Goal: Task Accomplishment & Management: Manage account settings

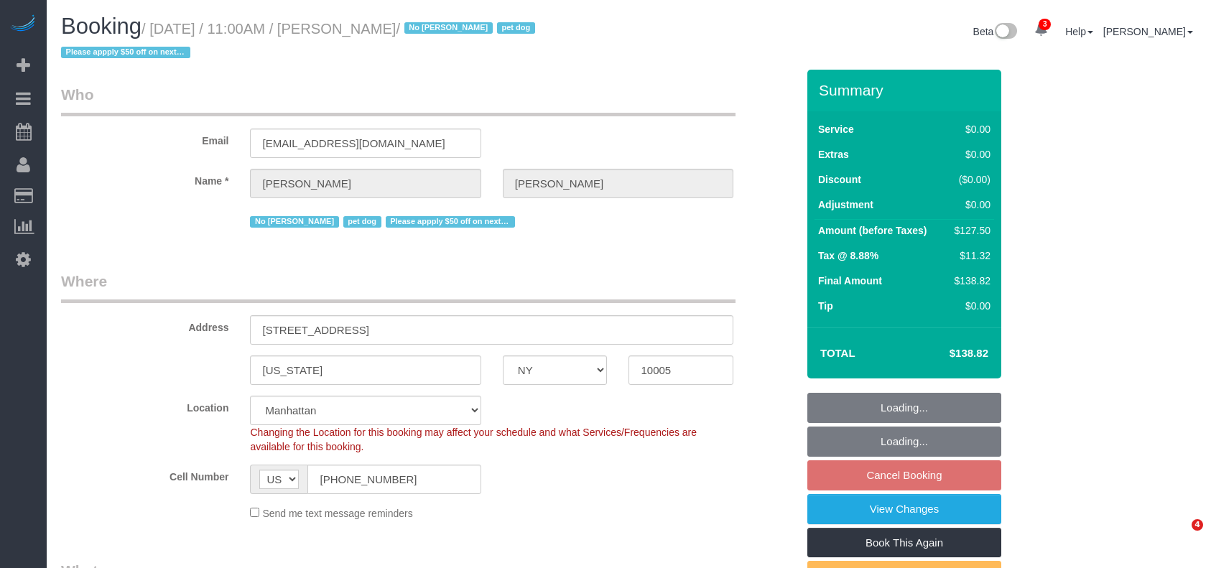
select select "NY"
select select "spot4"
select select "number:59"
select select "number:72"
select select "number:13"
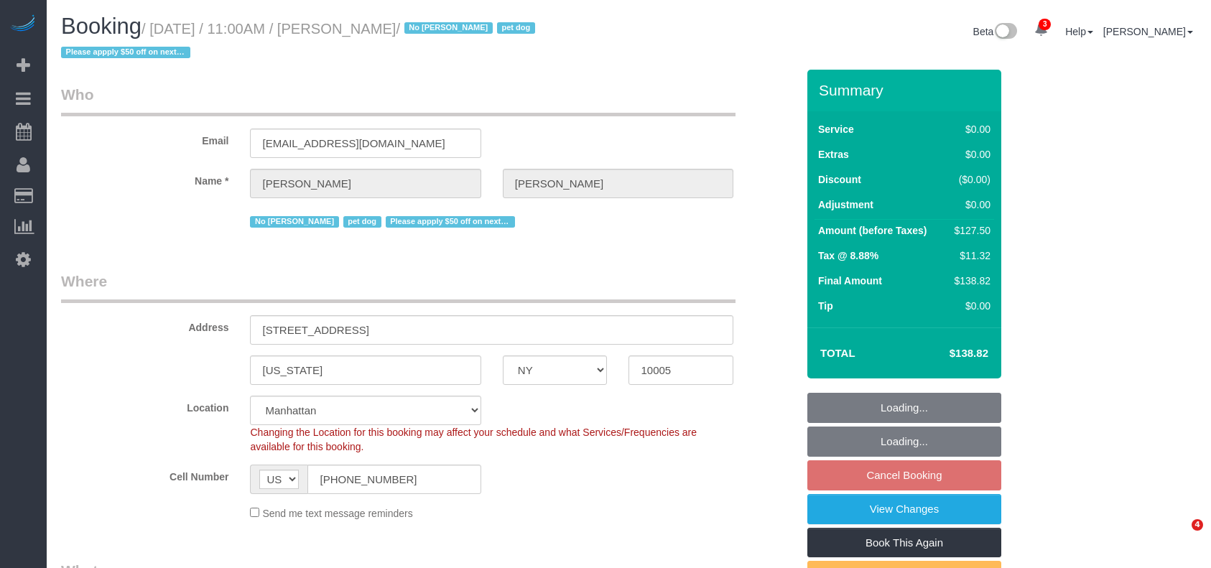
select select "number:6"
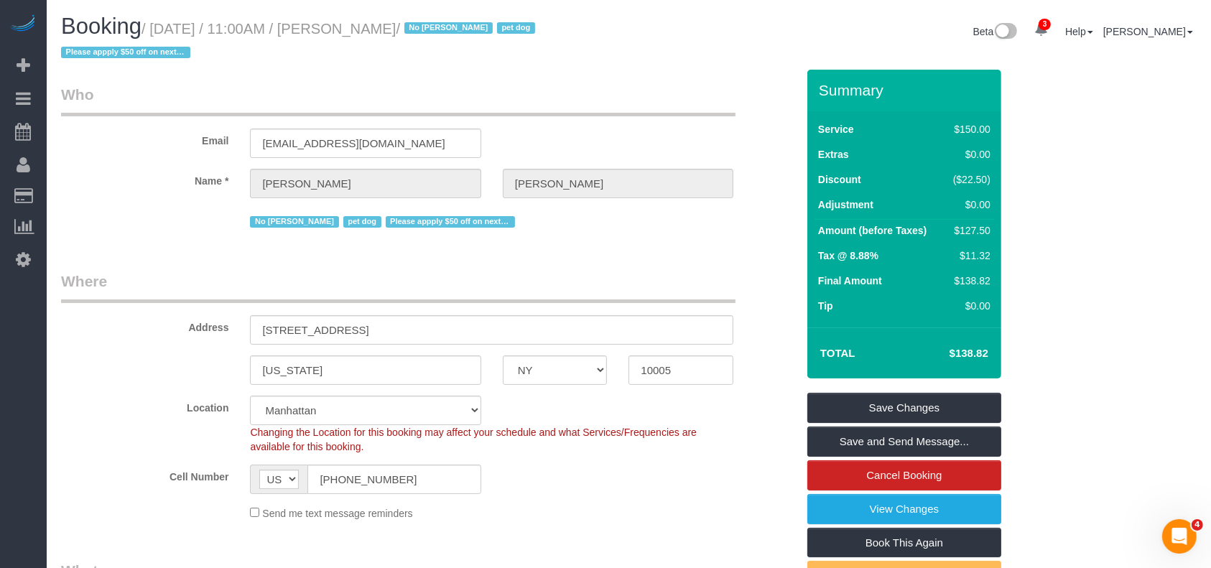
drag, startPoint x: 157, startPoint y: 25, endPoint x: 427, endPoint y: 35, distance: 270.2
click at [425, 32] on small "/ August 26, 2025 / 11:00AM / Kelly Carroll / No Mandy Williams pet dog Please …" at bounding box center [300, 41] width 478 height 40
copy small "August 26, 2025 / 11:00AM / Kelly Carroll /"
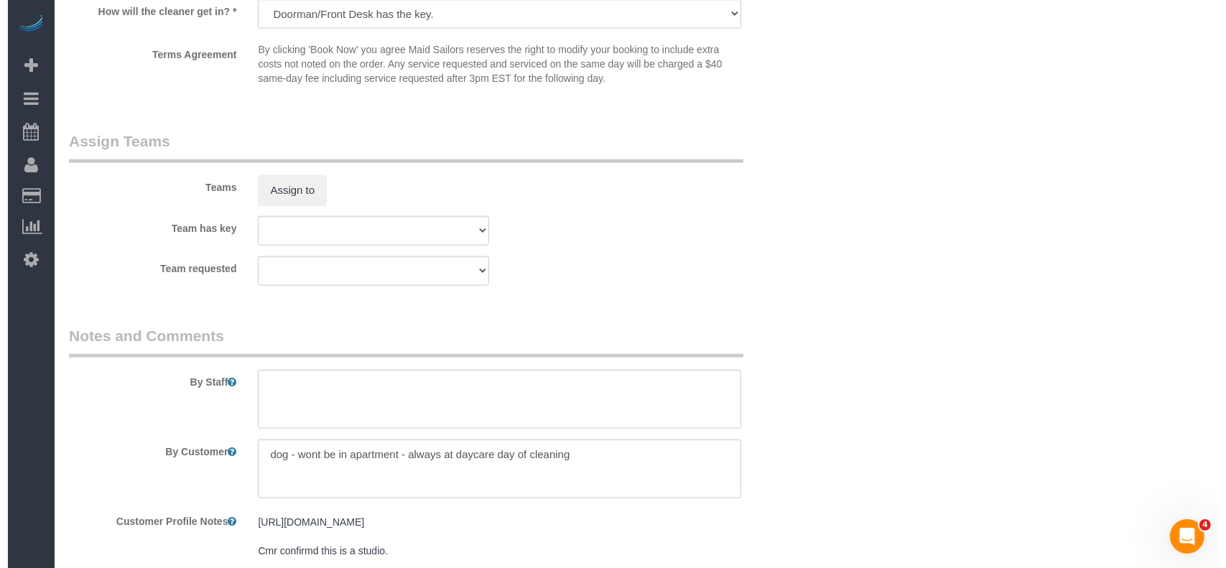
scroll to position [1915, 0]
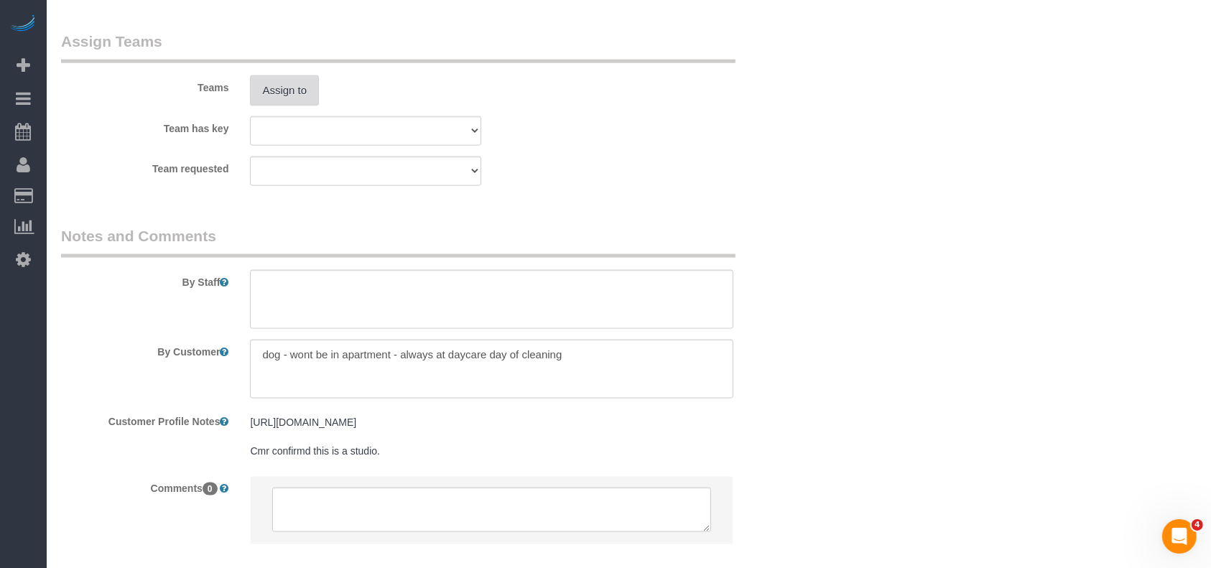
click at [287, 87] on button "Assign to" at bounding box center [284, 90] width 69 height 30
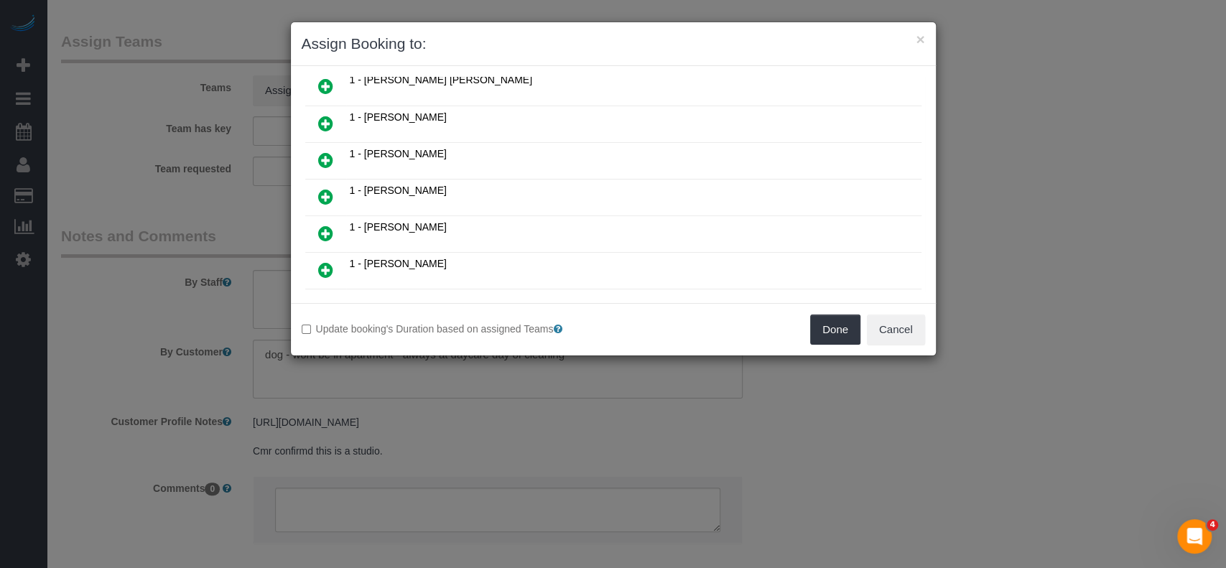
scroll to position [478, 0]
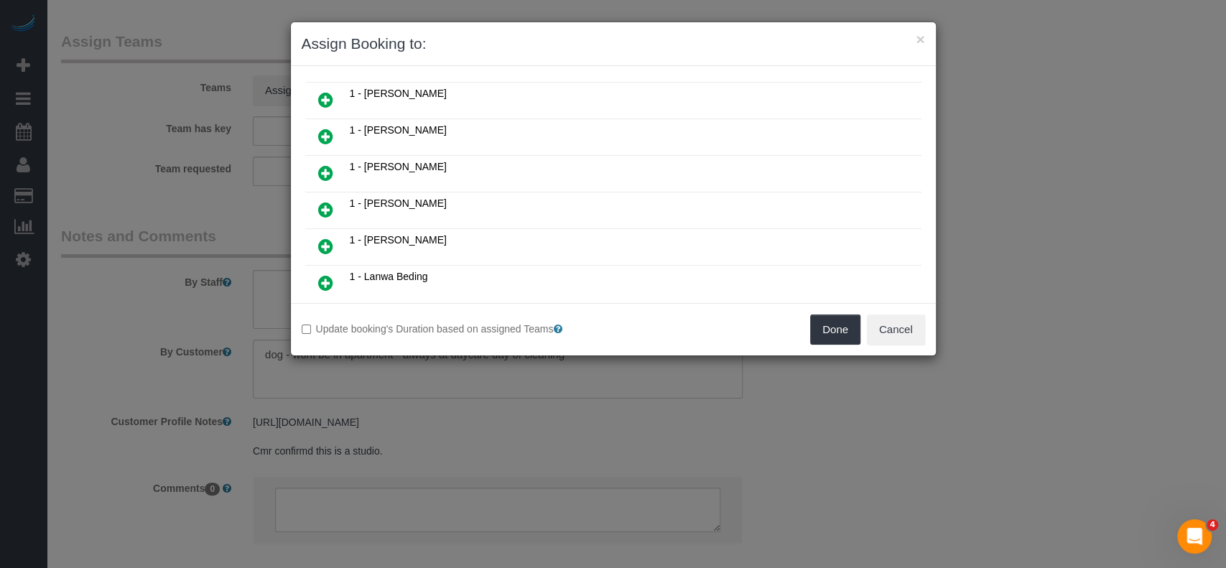
click at [320, 201] on icon at bounding box center [325, 209] width 15 height 17
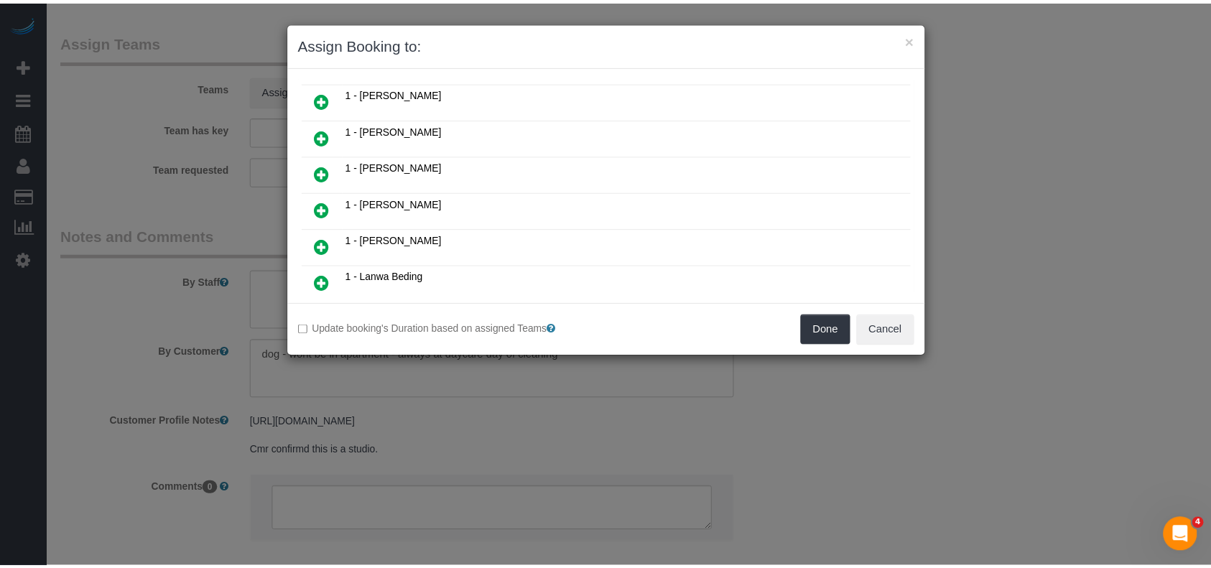
scroll to position [512, 0]
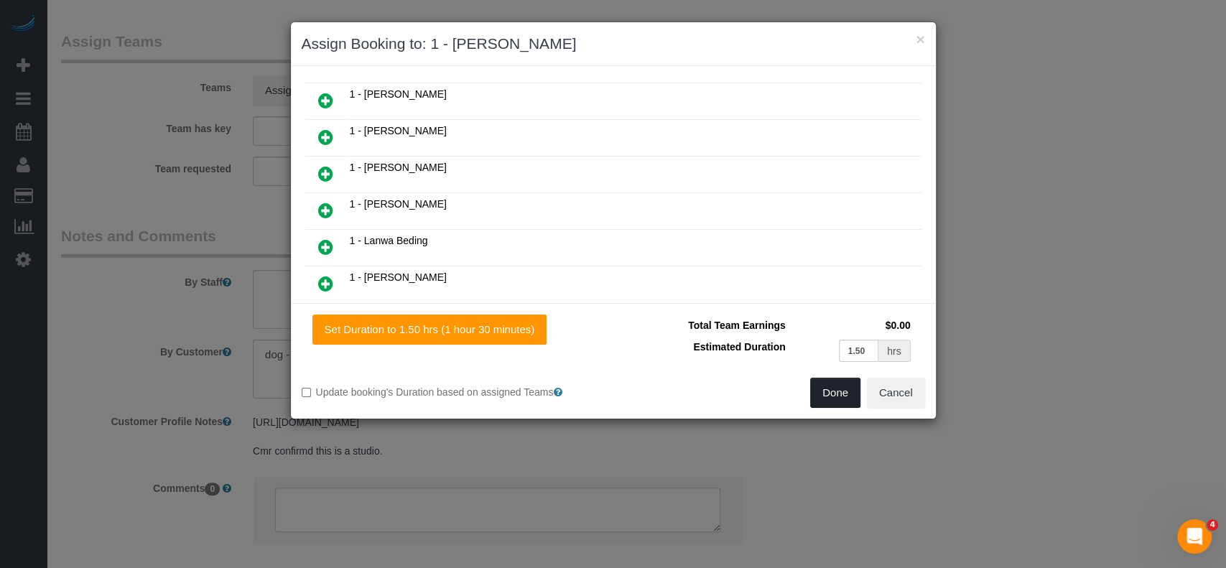
drag, startPoint x: 833, startPoint y: 384, endPoint x: 804, endPoint y: 372, distance: 31.2
click at [834, 384] on button "Done" at bounding box center [835, 393] width 50 height 30
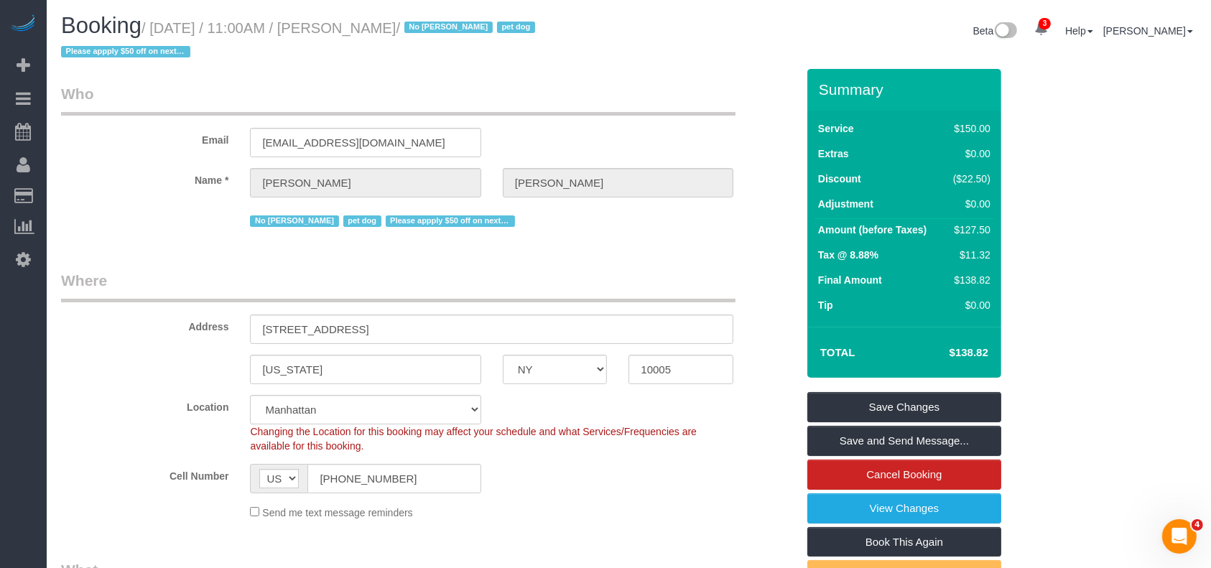
scroll to position [0, 0]
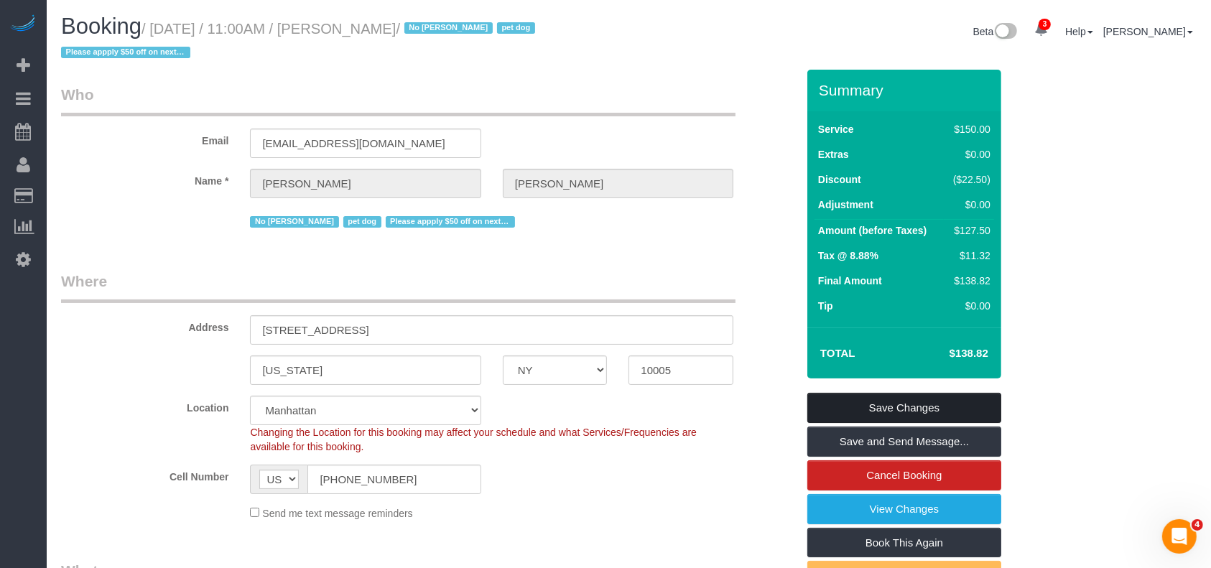
click at [918, 399] on link "Save Changes" at bounding box center [904, 408] width 194 height 30
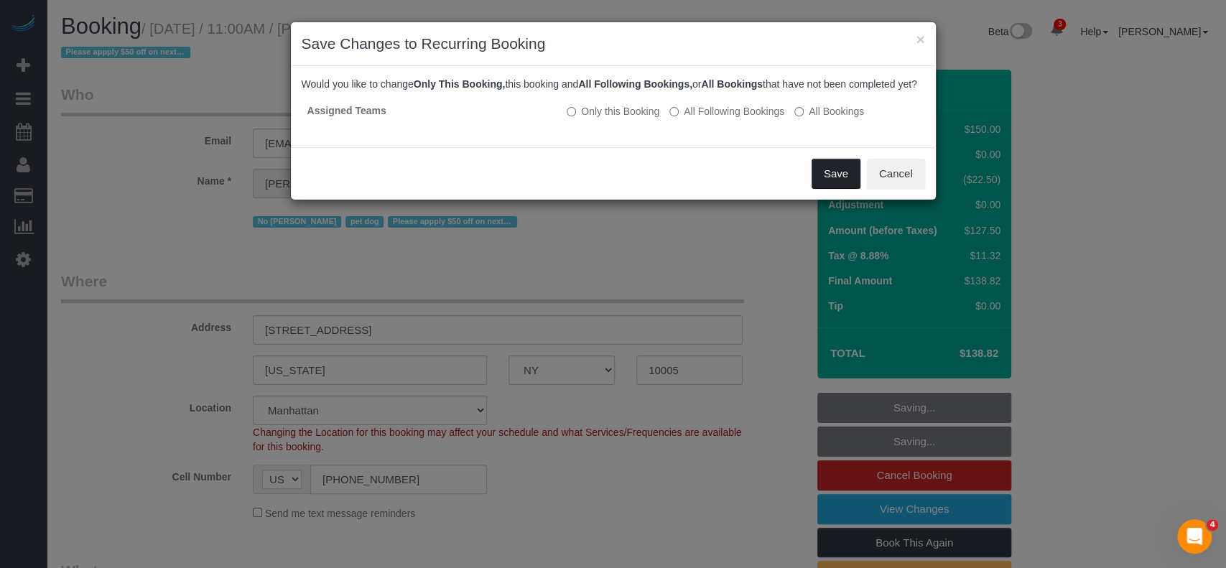
click at [834, 189] on button "Save" at bounding box center [835, 174] width 49 height 30
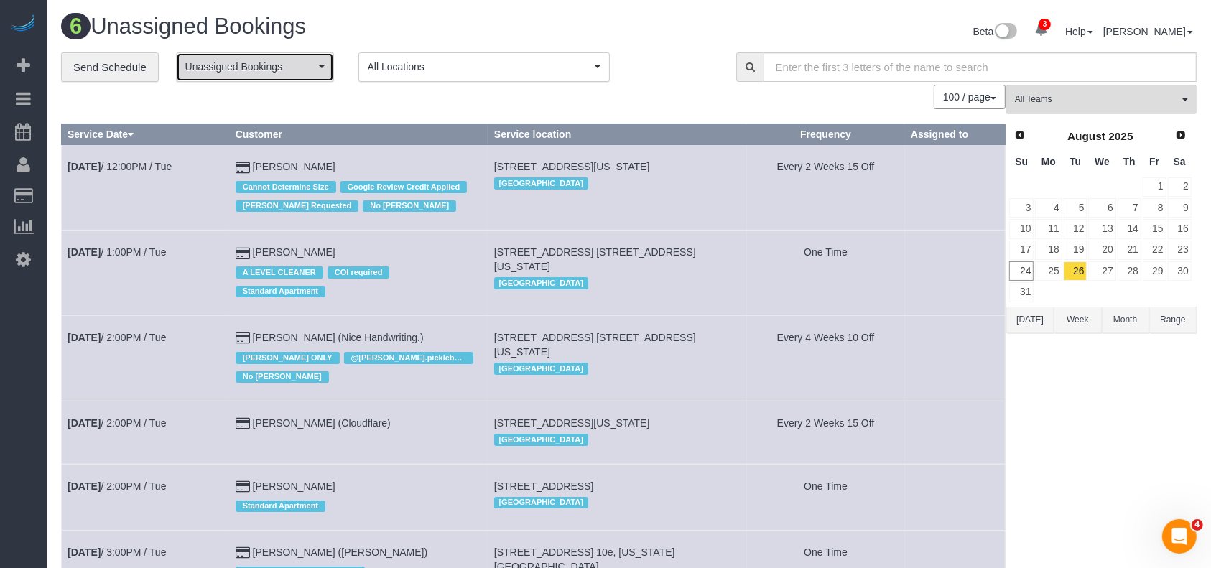
click at [315, 73] on button "Unassigned Bookings" at bounding box center [255, 66] width 158 height 29
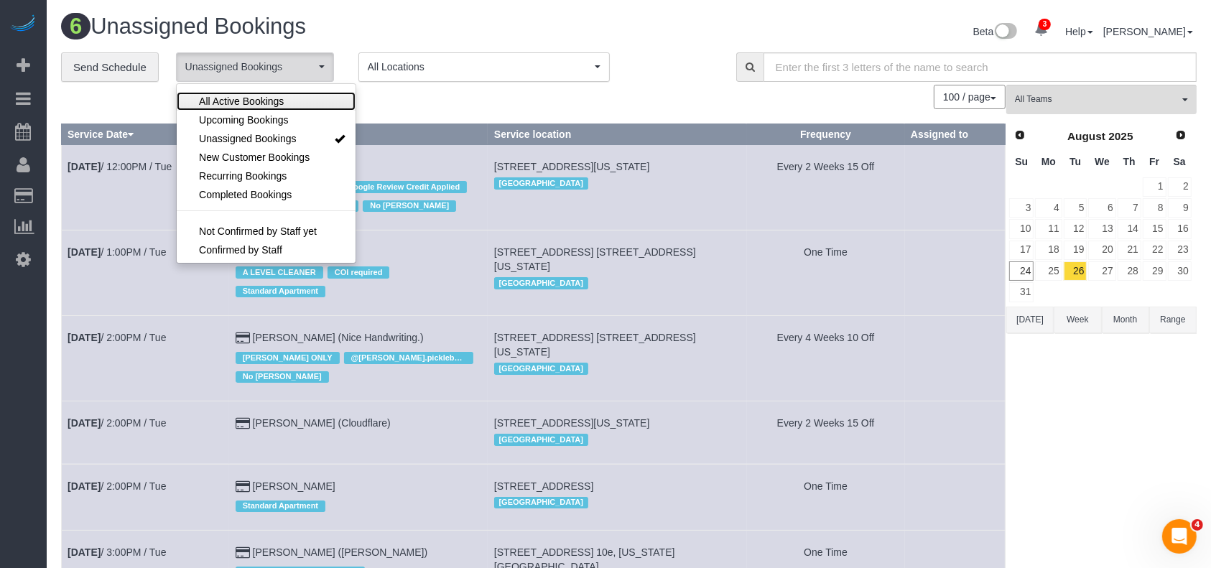
click at [267, 103] on span "All Active Bookings" at bounding box center [241, 101] width 85 height 14
select select "***"
click at [640, 86] on div "100 / page 10 / page 20 / page 30 / page 40 / page 50 / page 100 / page" at bounding box center [533, 97] width 944 height 24
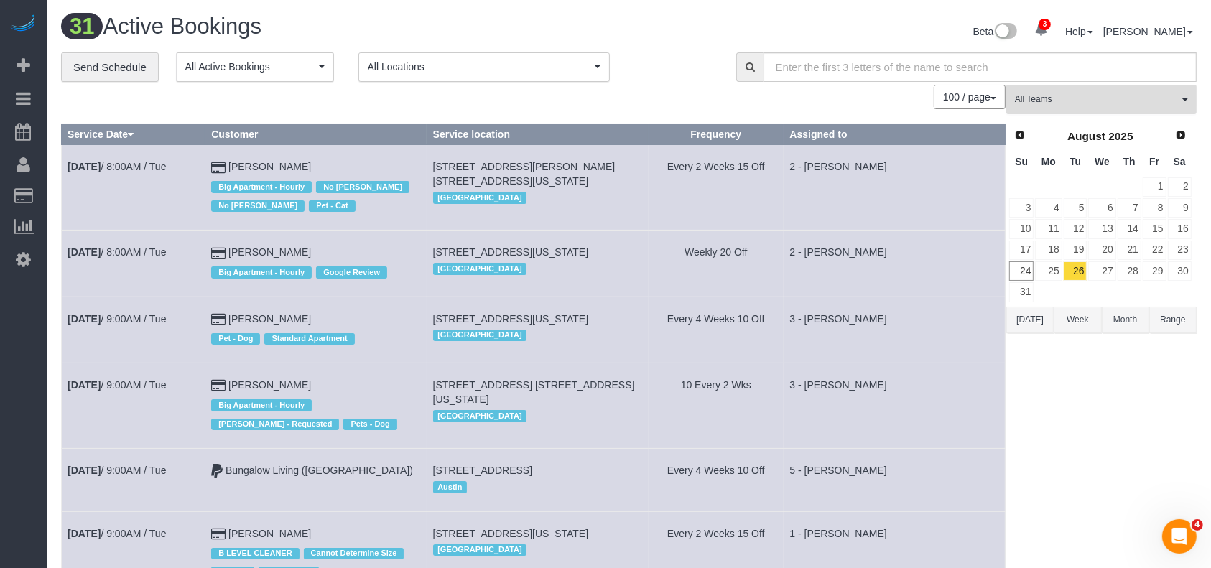
click at [1174, 98] on span "All Teams" at bounding box center [1097, 99] width 164 height 12
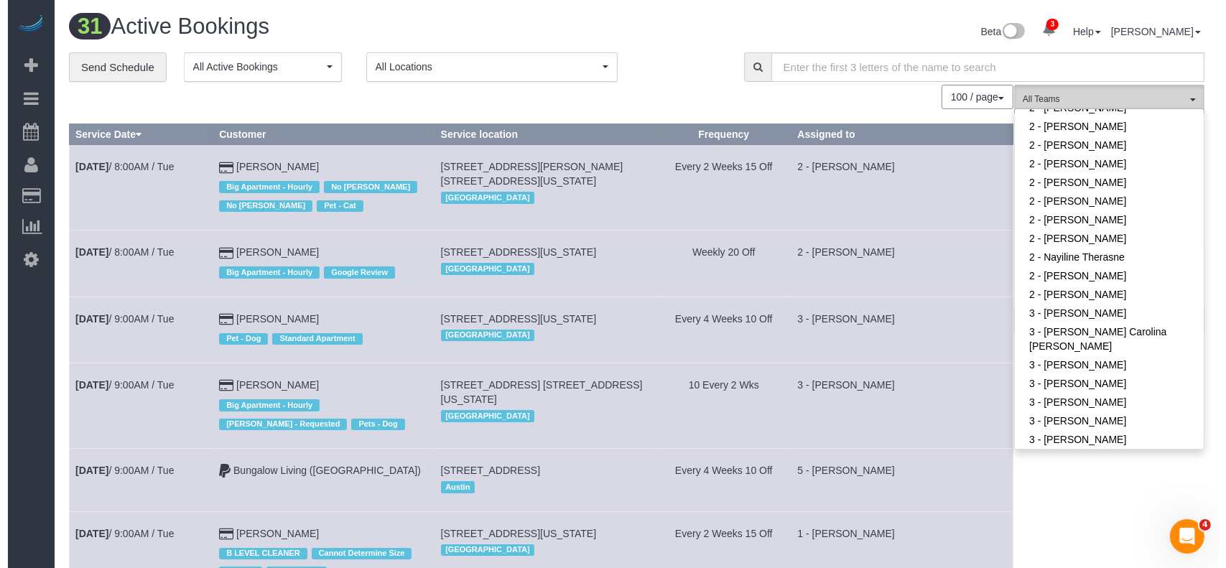
scroll to position [1149, 0]
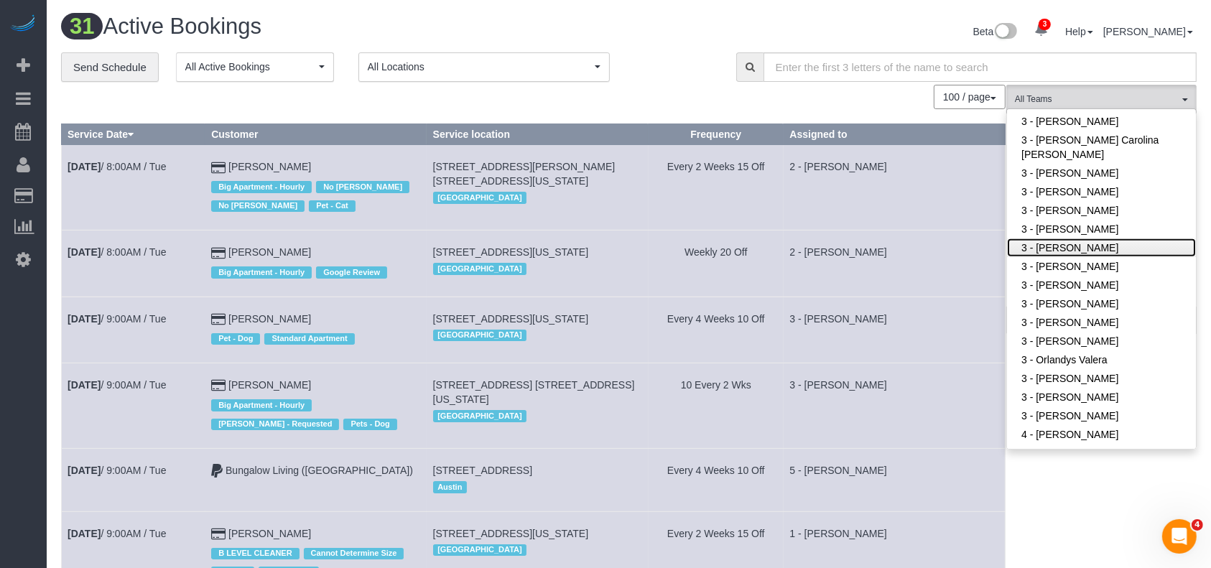
click at [1059, 251] on link "3 - [PERSON_NAME]" at bounding box center [1101, 247] width 189 height 19
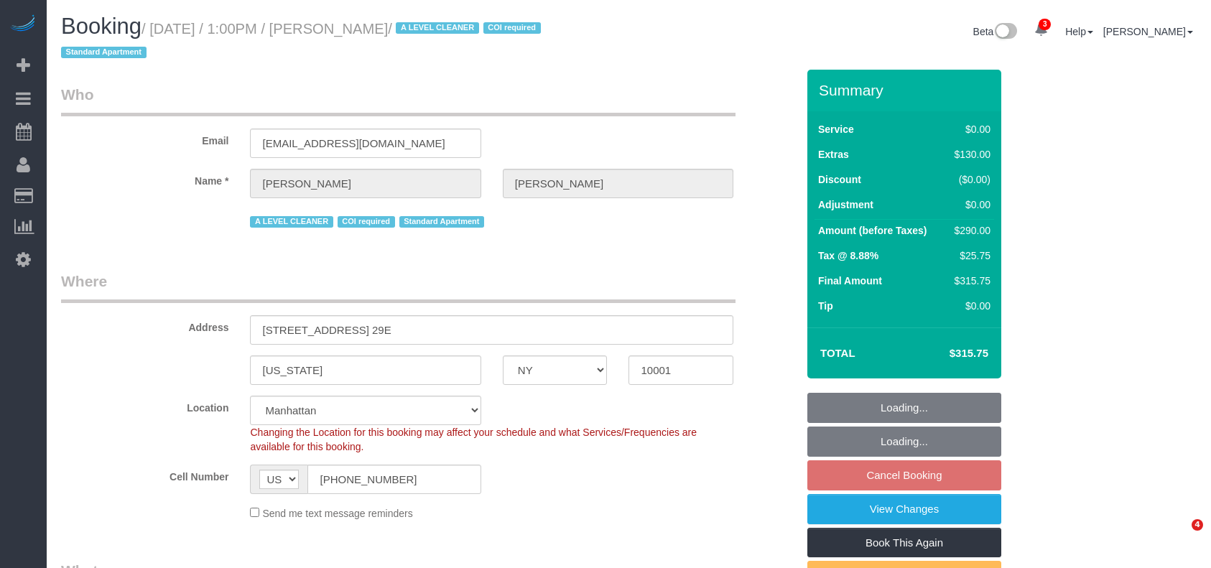
select select "NY"
select select "1"
select select "string:stripe-pm_1M5Cj34VGloSiKo735br1iAs"
select select "spot6"
select select "number:59"
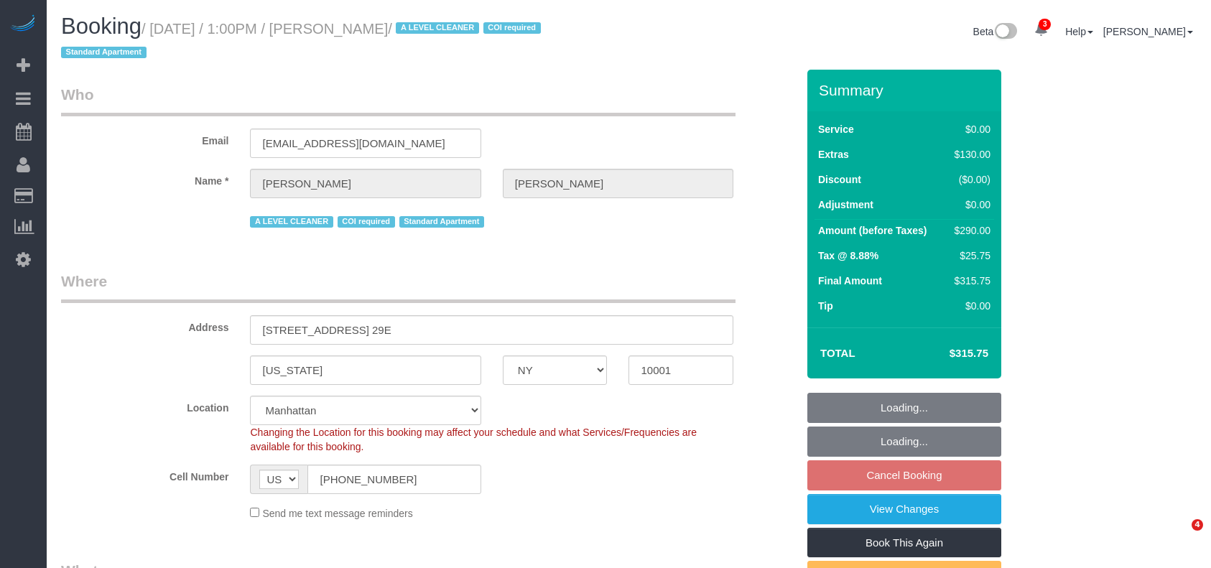
select select "number:75"
select select "number:15"
select select "number:7"
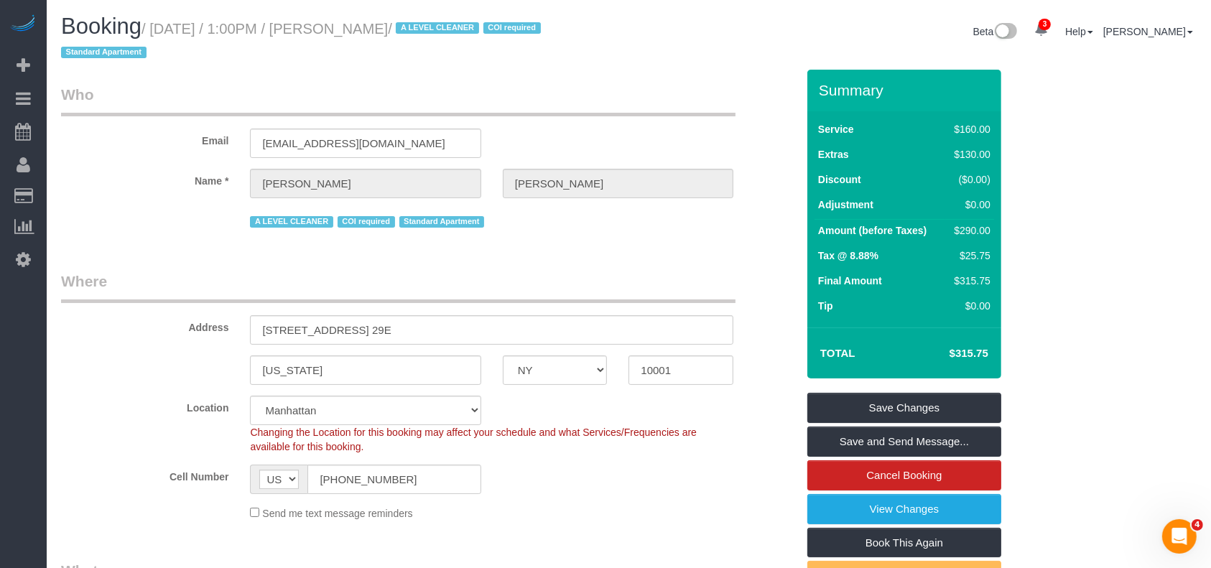
drag, startPoint x: 157, startPoint y: 27, endPoint x: 439, endPoint y: 16, distance: 281.7
click at [439, 16] on h1 "Booking / [DATE] / 1:00PM / [PERSON_NAME] / A LEVEL CLEANER COI required Standa…" at bounding box center [339, 38] width 557 height 49
copy small "[DATE] / 1:00PM / [PERSON_NAME]"
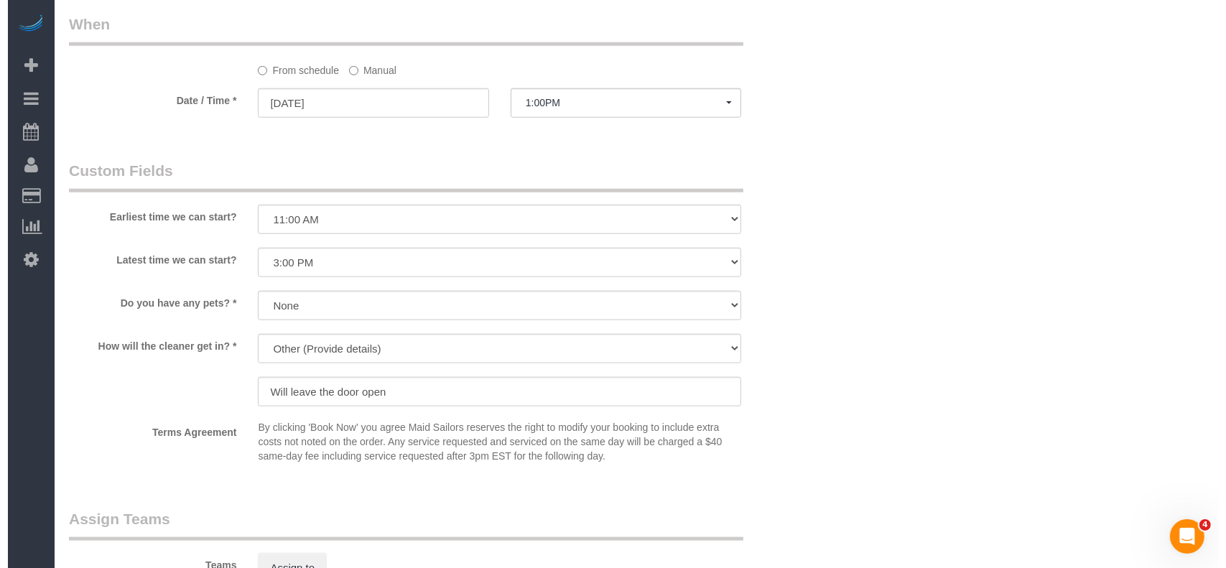
scroll to position [1627, 0]
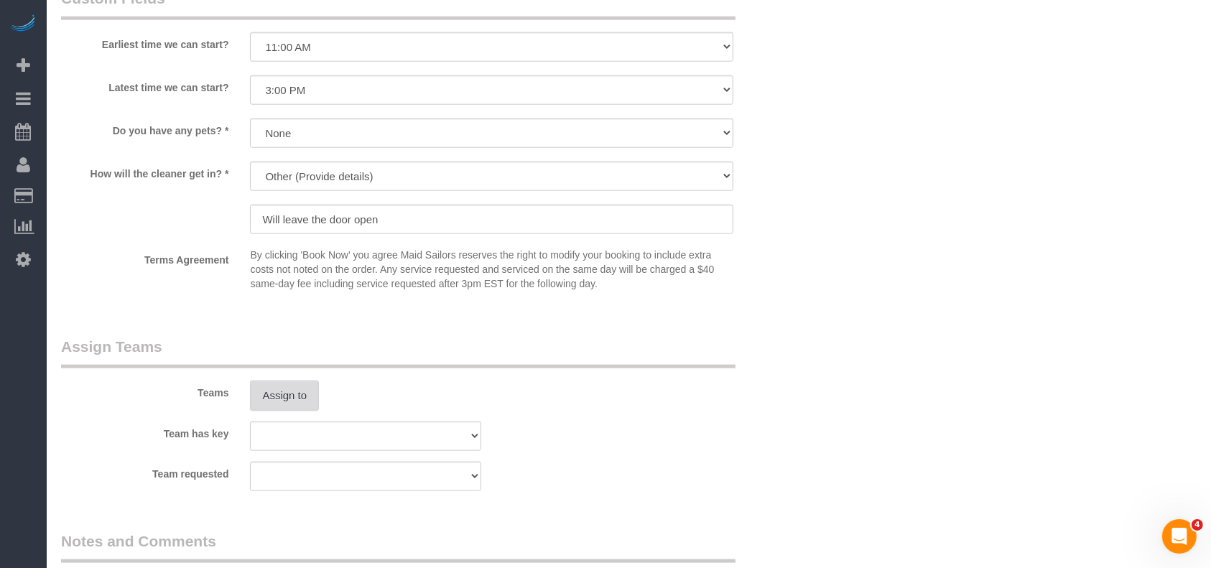
click at [302, 395] on button "Assign to" at bounding box center [284, 396] width 69 height 30
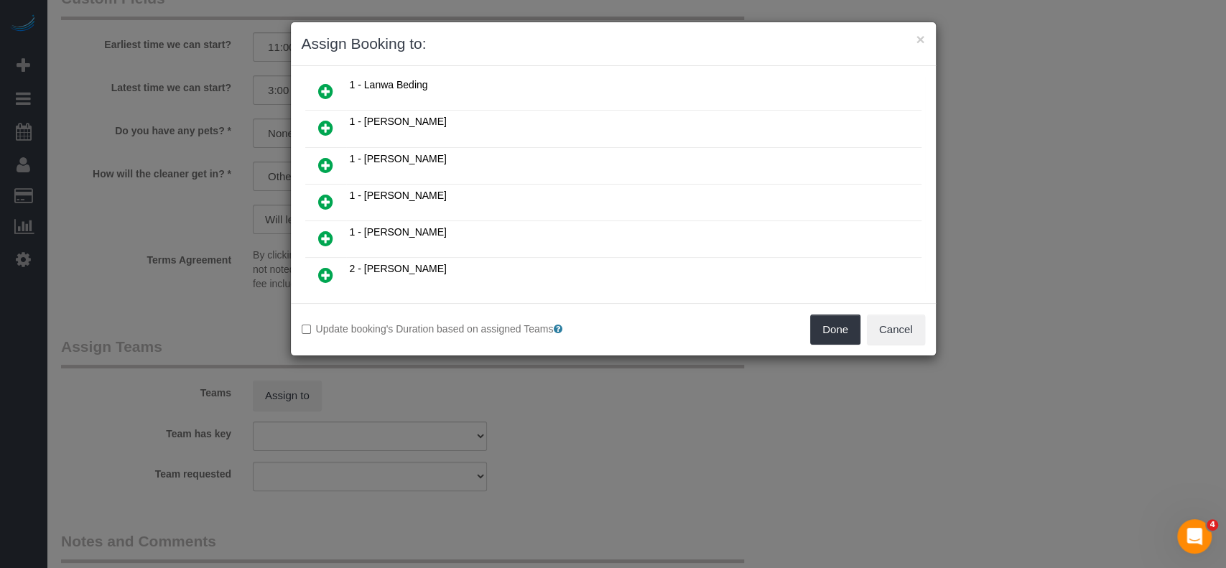
scroll to position [862, 0]
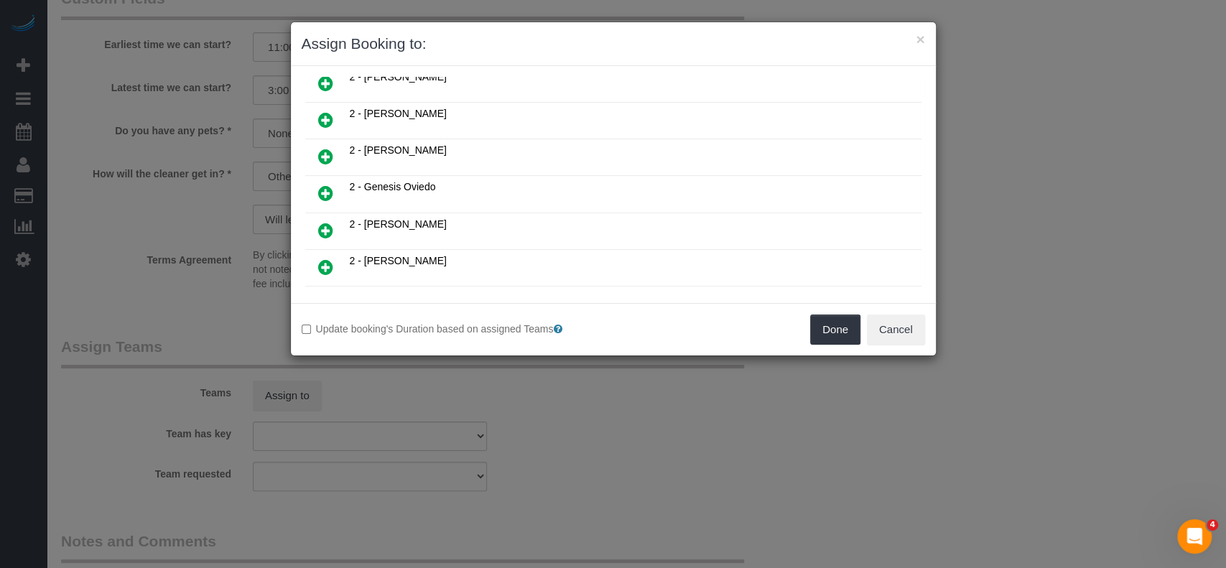
click at [314, 180] on link at bounding box center [326, 194] width 34 height 29
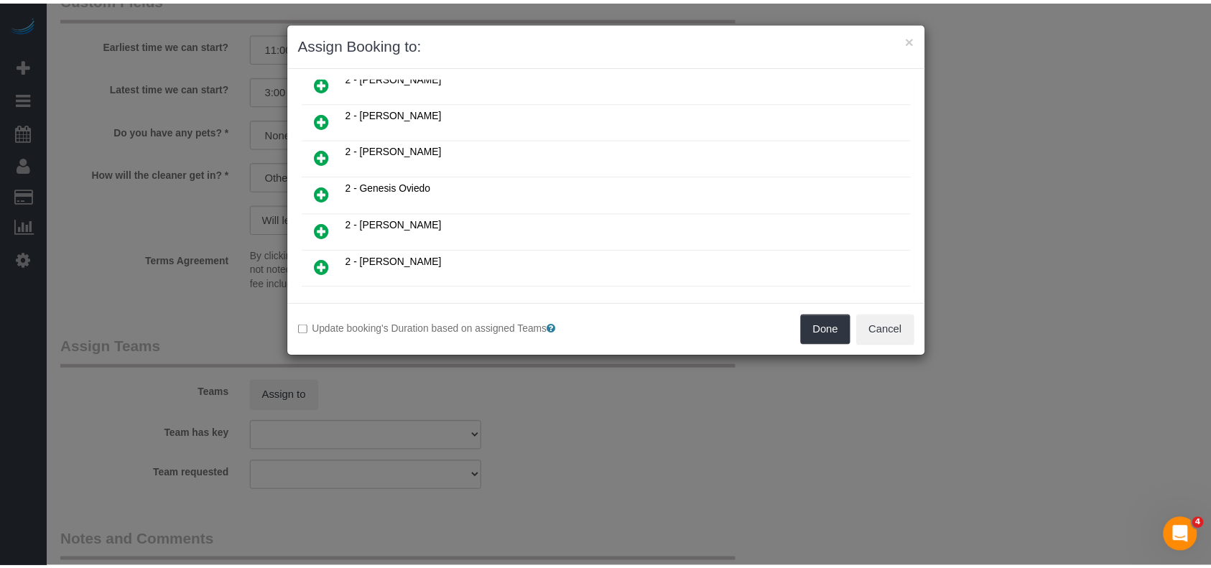
scroll to position [895, 0]
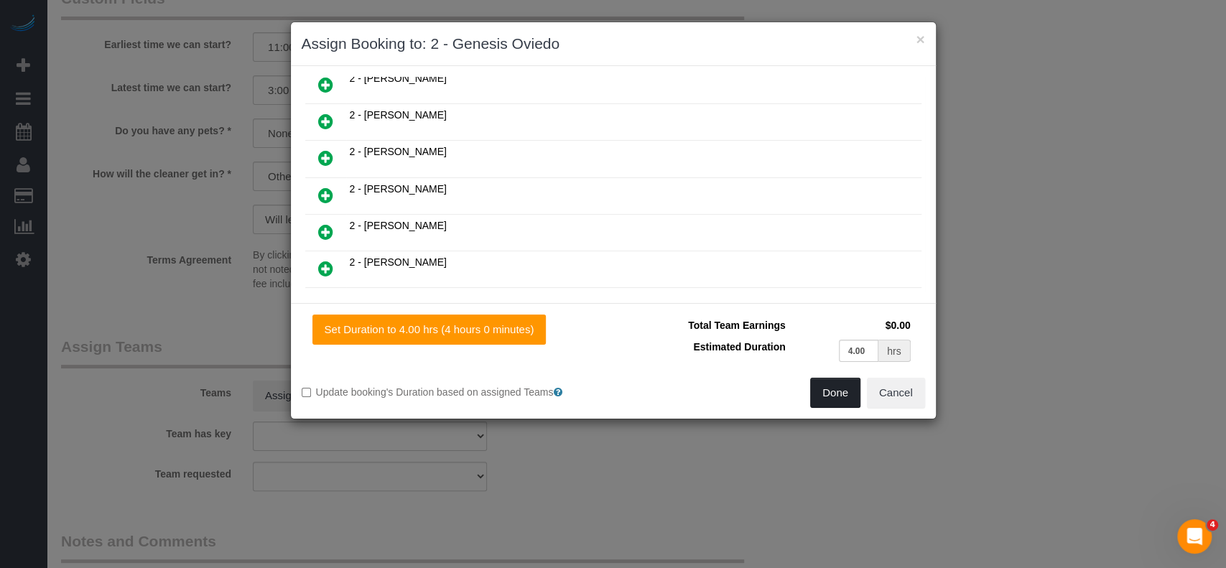
click at [838, 383] on button "Done" at bounding box center [835, 393] width 50 height 30
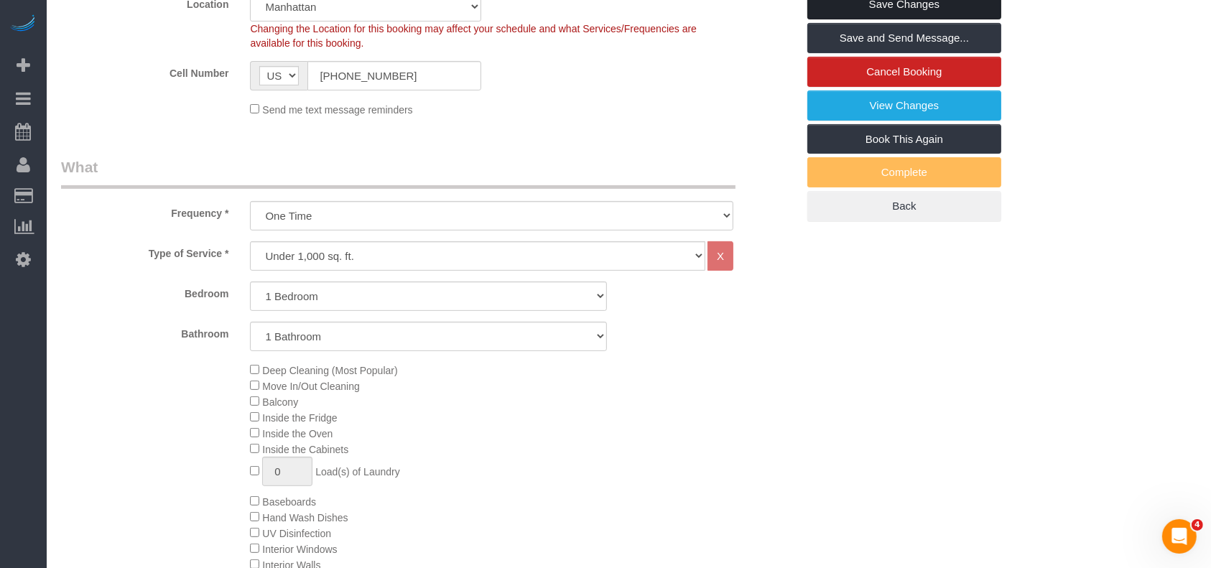
scroll to position [96, 0]
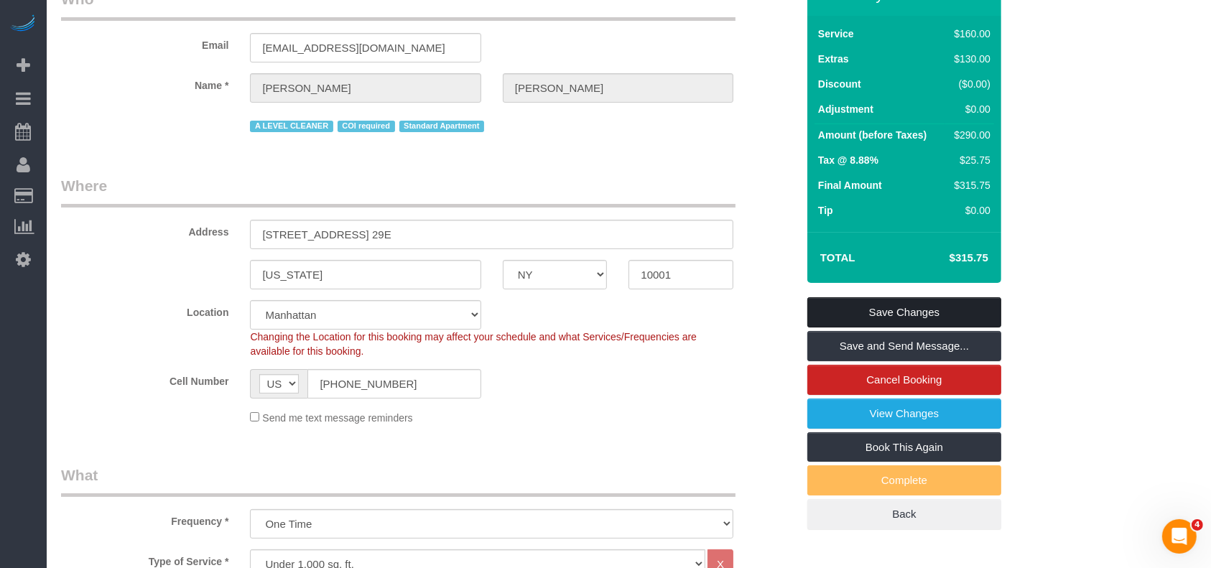
click at [940, 306] on link "Save Changes" at bounding box center [904, 312] width 194 height 30
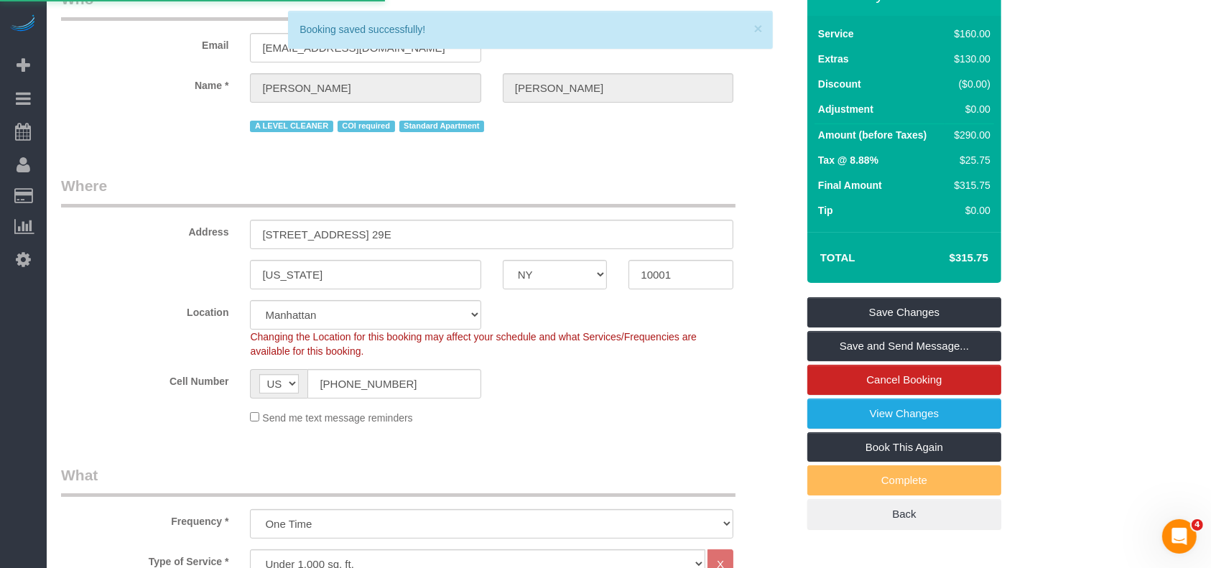
select select "**********"
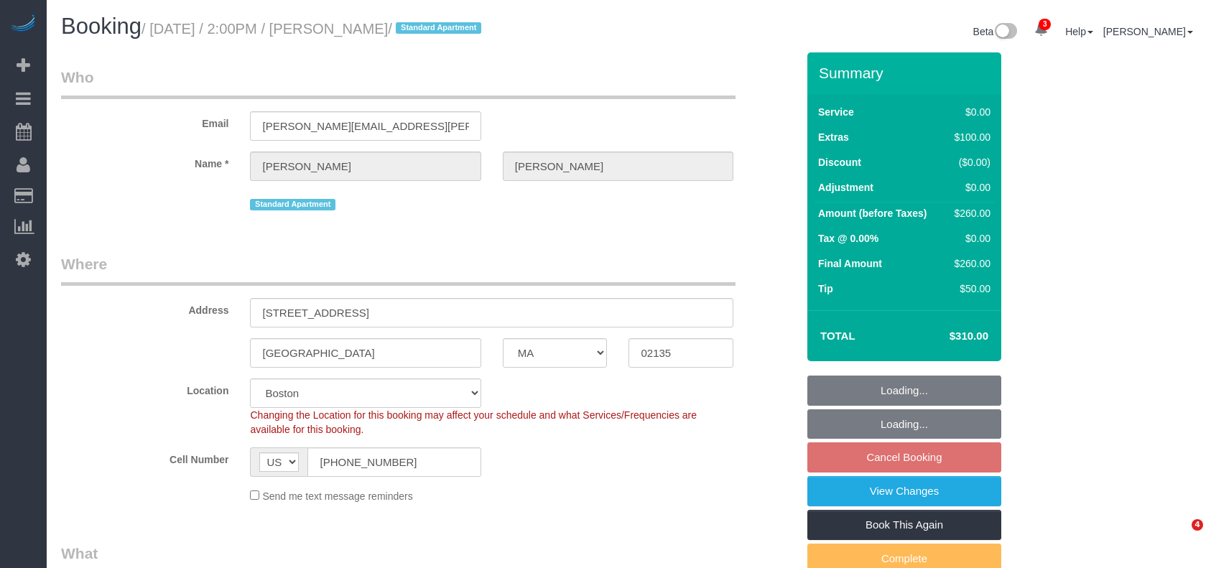
select select "MA"
select select "1"
select select "spot7"
select select "number:60"
select select "number:75"
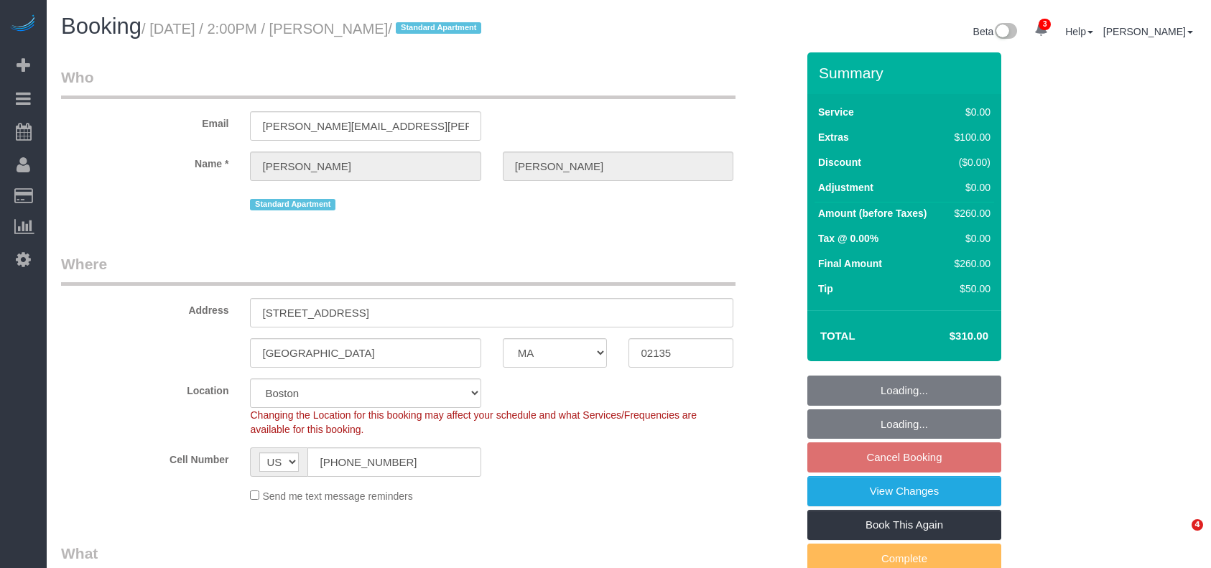
select select "number:15"
select select "number:5"
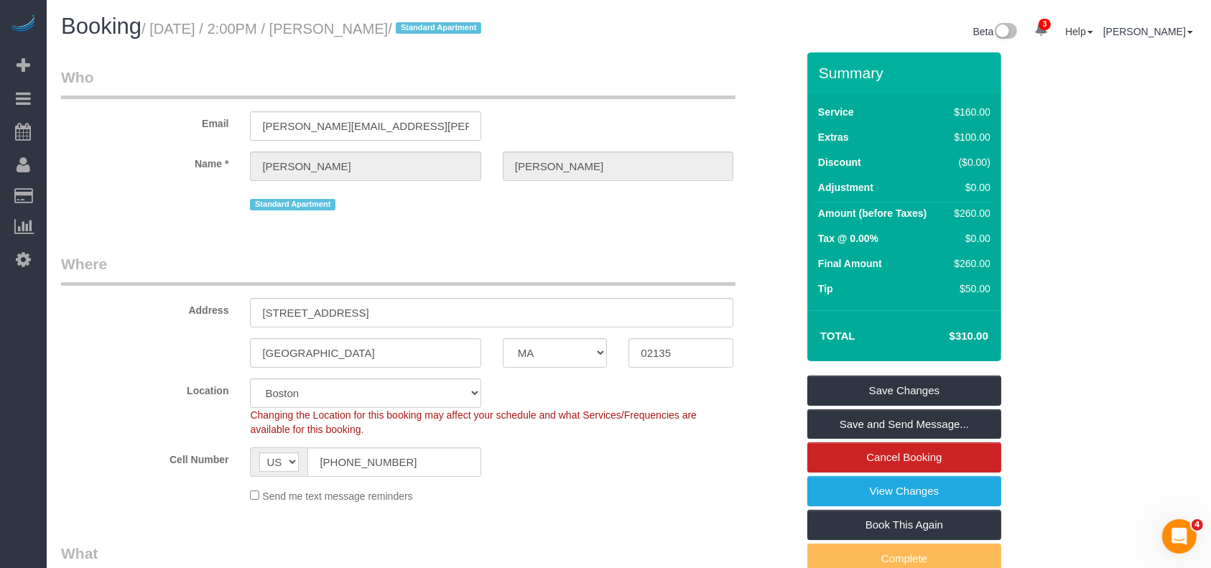
drag, startPoint x: 153, startPoint y: 30, endPoint x: 453, endPoint y: 45, distance: 300.6
click at [444, 25] on small "/ August 26, 2025 / 2:00PM / Marisha Rawlins / Standard Apartment" at bounding box center [313, 29] width 344 height 16
copy small "August 26, 2025 / 2:00PM / Marisha Rawlins"
